Goal: Transaction & Acquisition: Purchase product/service

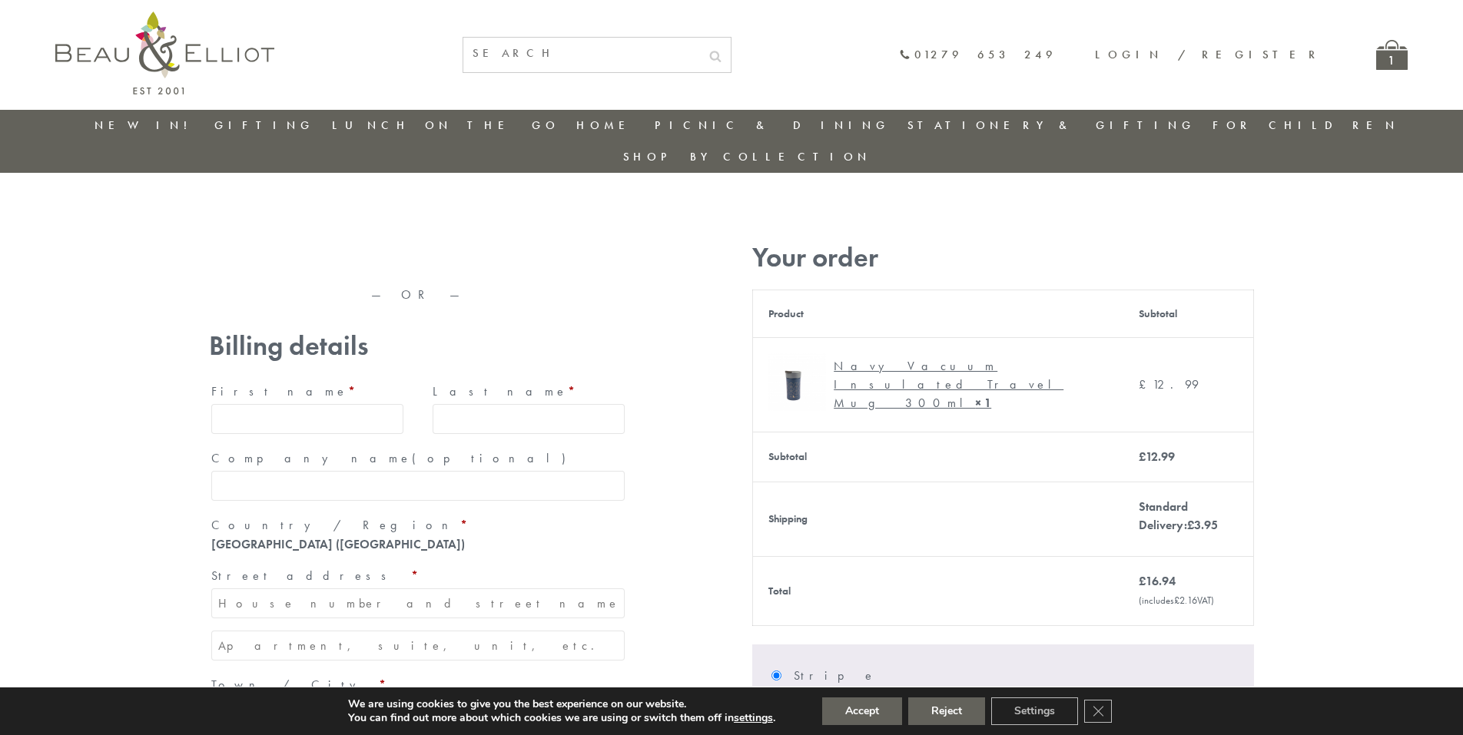
type input "maria33@yahoo.com"
type input "Maria"
type input "Williams"
type input "23, Scottsdale, Happytown"
type input "London"
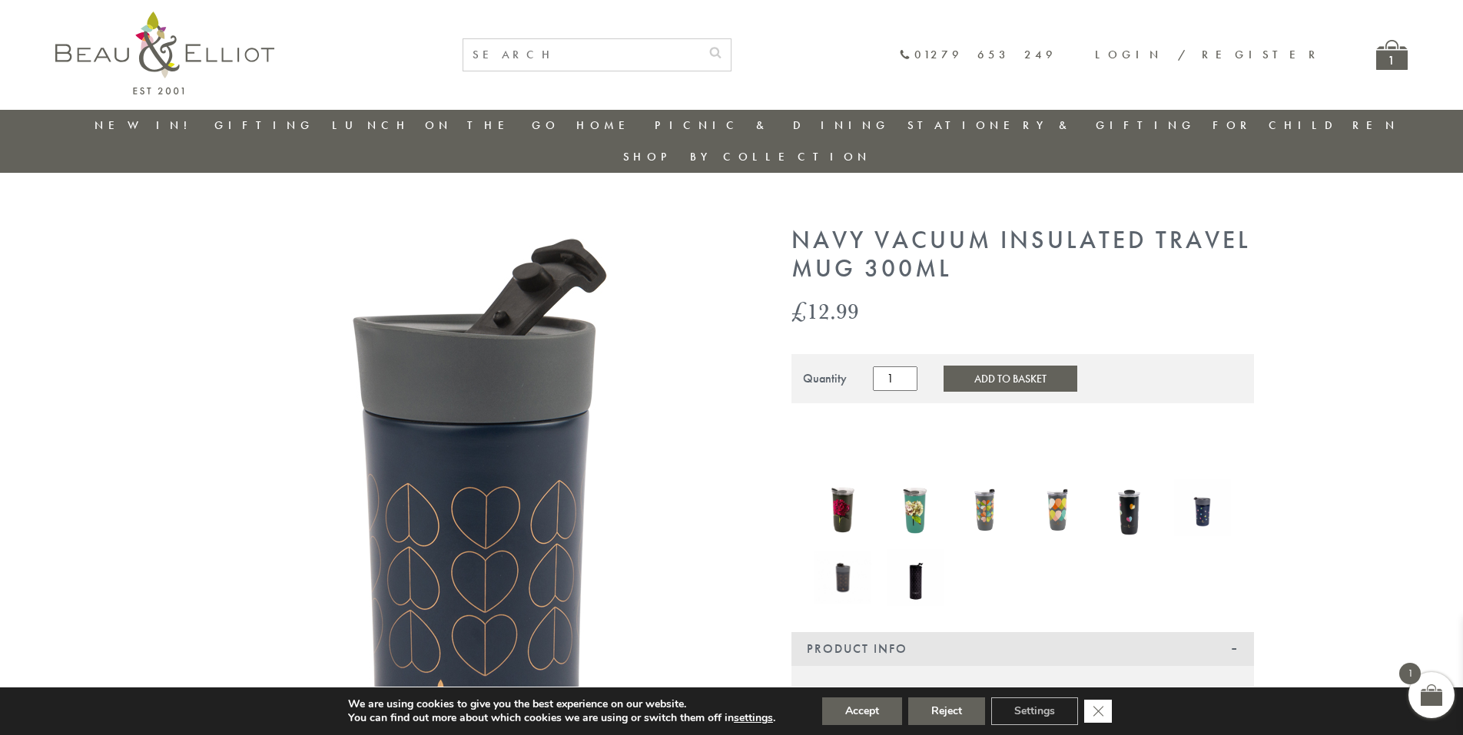
click at [1100, 712] on icon "Close GDPR Cookie Banner" at bounding box center [1098, 710] width 28 height 23
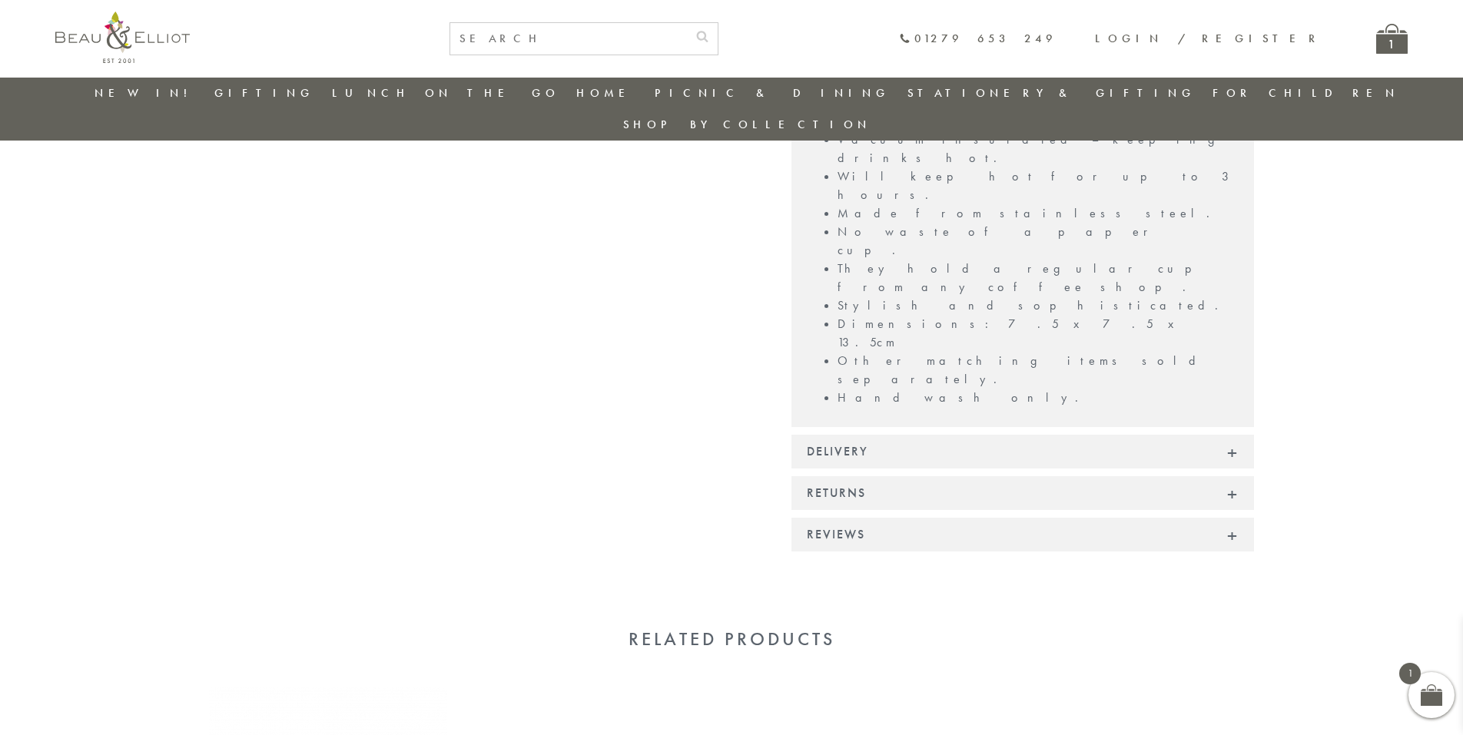
scroll to position [1064, 0]
